Goal: Navigation & Orientation: Go to known website

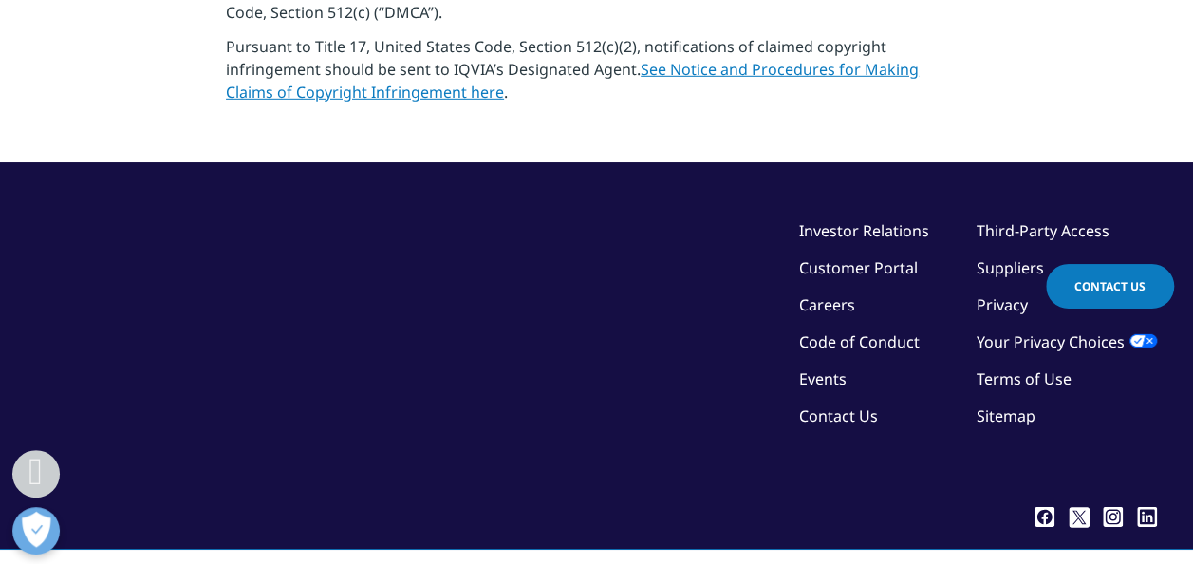
scroll to position [2848, 0]
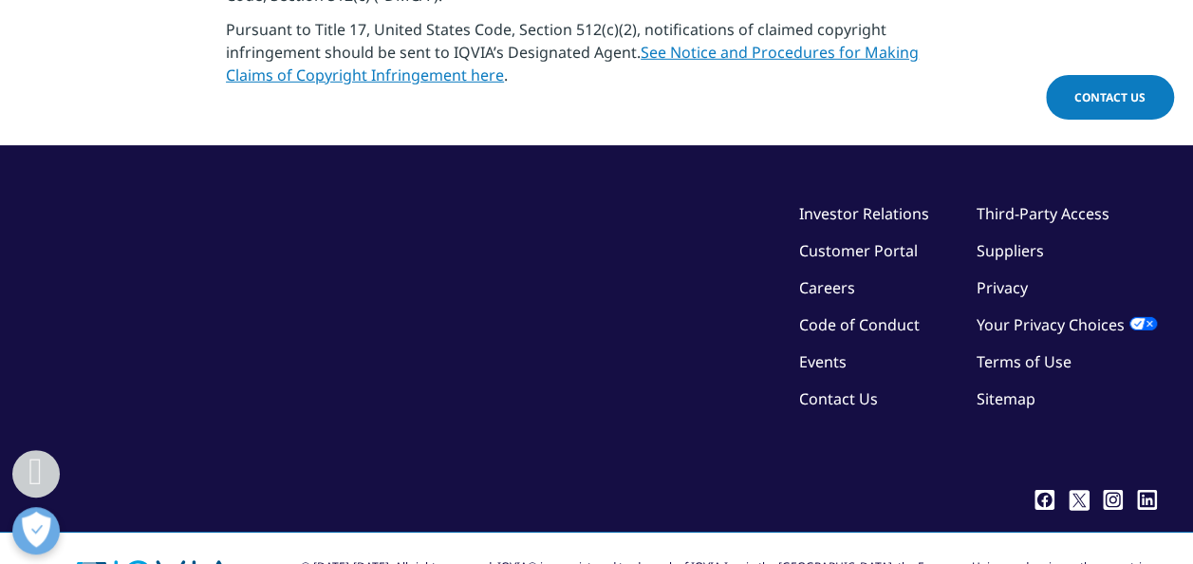
drag, startPoint x: 1038, startPoint y: 188, endPoint x: 1025, endPoint y: 192, distance: 12.9
click at [1038, 203] on link "Third-Party Access" at bounding box center [1043, 213] width 133 height 21
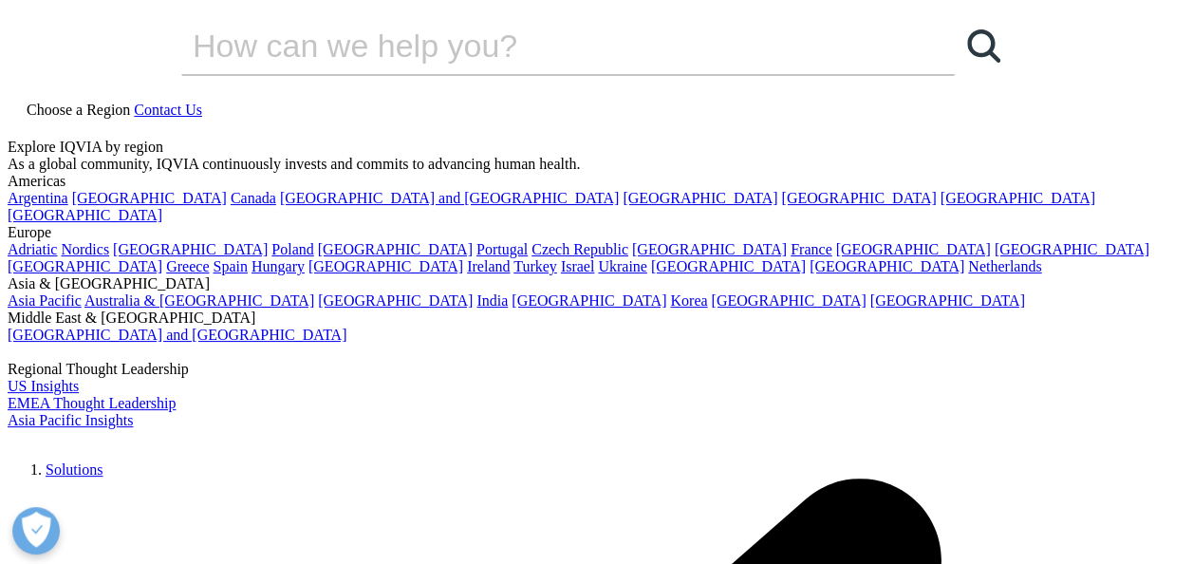
click at [134, 102] on link "Choose a Region" at bounding box center [71, 110] width 126 height 16
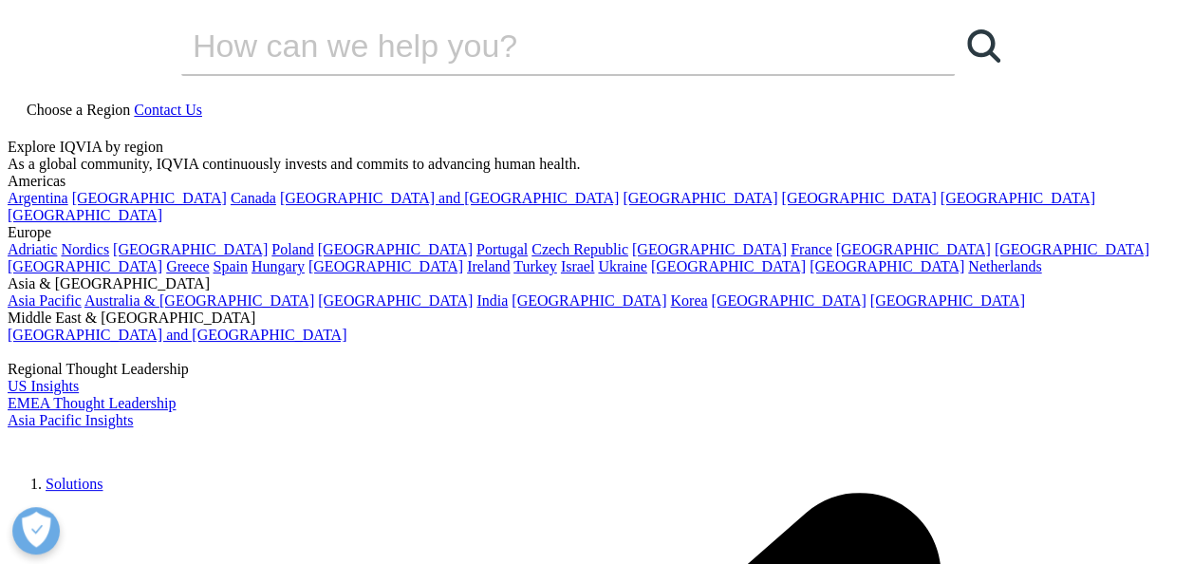
click at [122, 223] on link "[GEOGRAPHIC_DATA]" at bounding box center [85, 215] width 155 height 16
